Goal: Transaction & Acquisition: Subscribe to service/newsletter

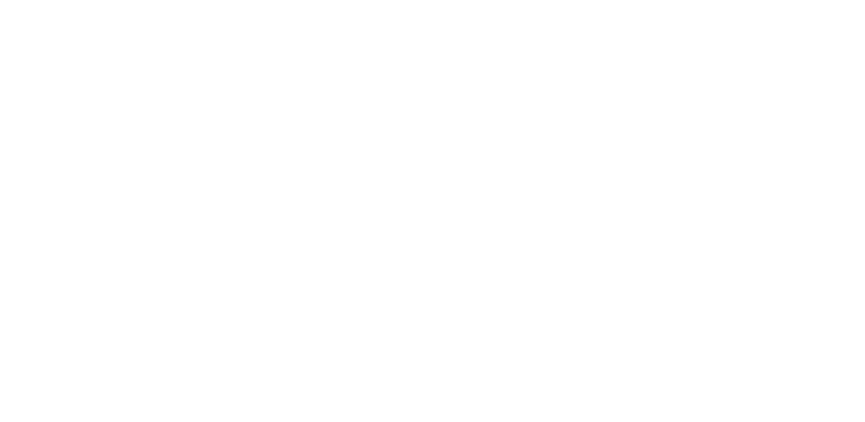
scroll to position [1649, 0]
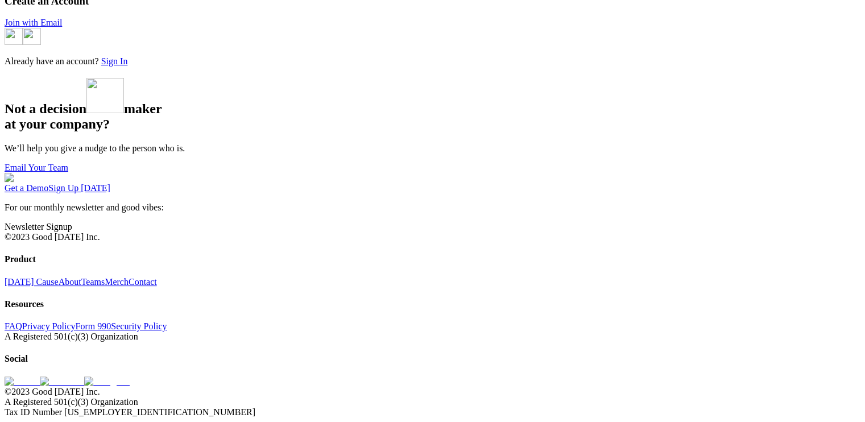
scroll to position [551, 0]
